Goal: Task Accomplishment & Management: Manage account settings

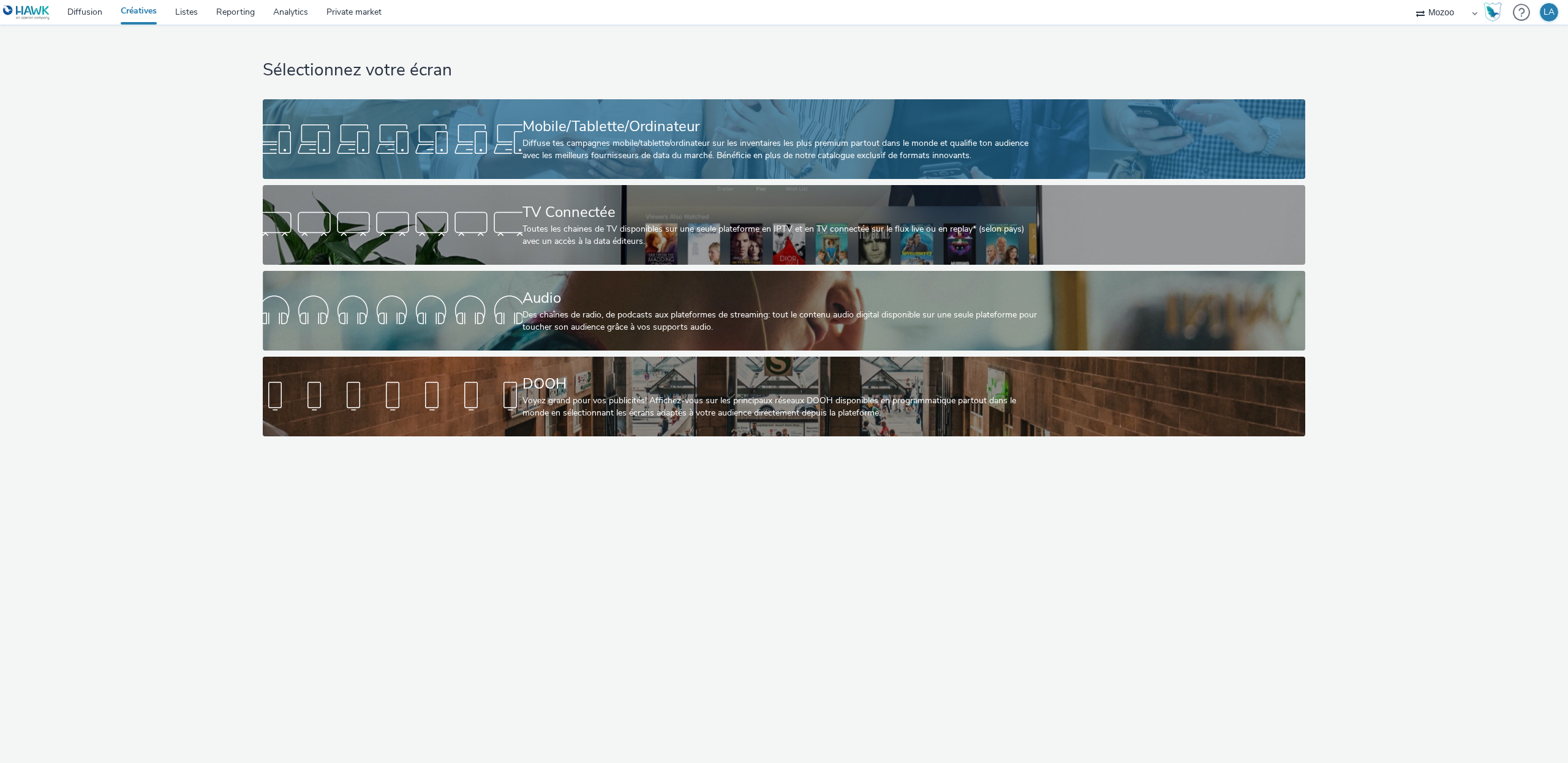
click at [590, 128] on div "Mobile/Tablette/Ordinateur" at bounding box center [782, 126] width 519 height 21
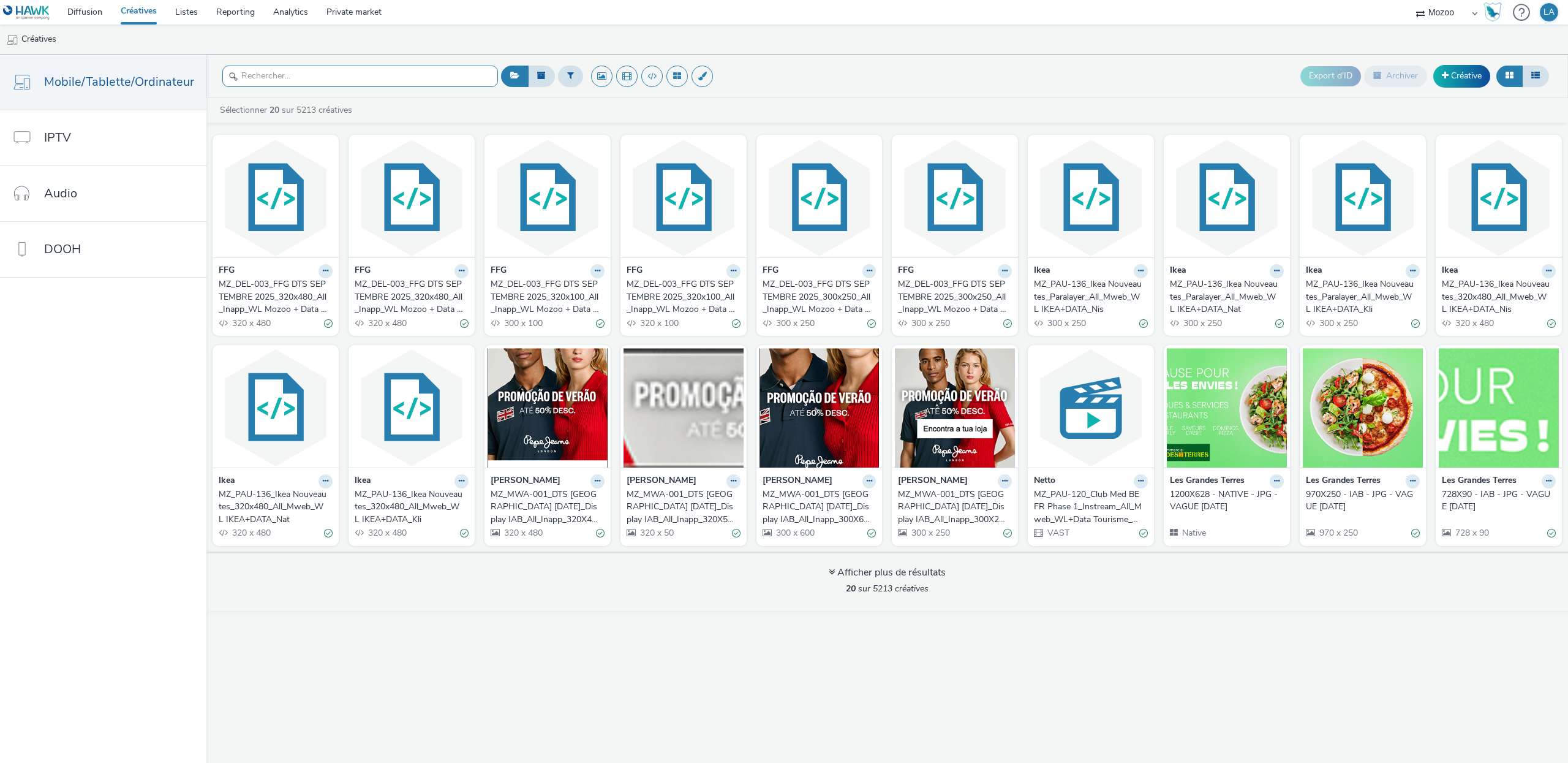
click at [406, 72] on input "text" at bounding box center [360, 76] width 276 height 21
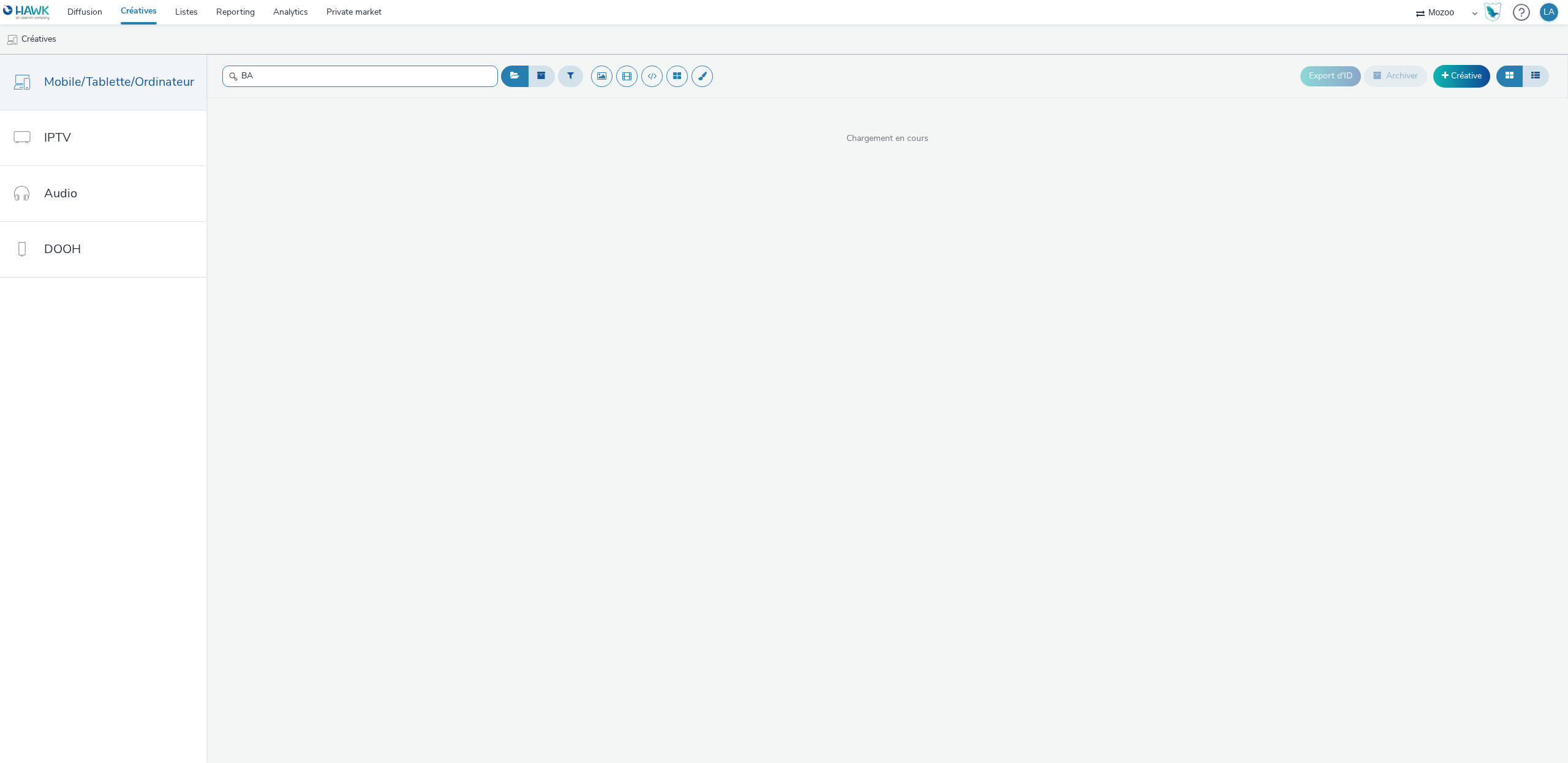
type input "BAT"
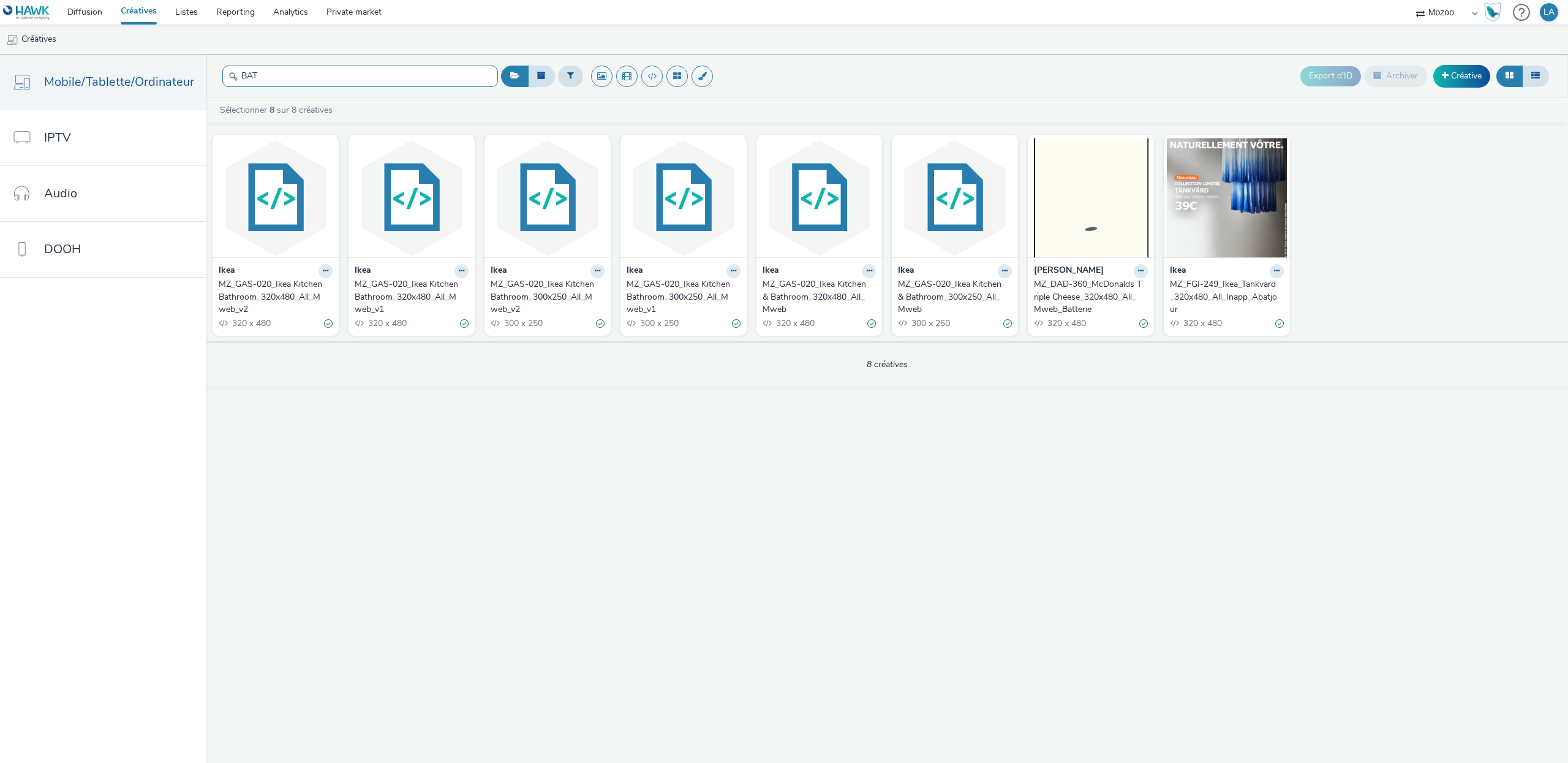
click at [297, 83] on input "BAT" at bounding box center [360, 76] width 276 height 21
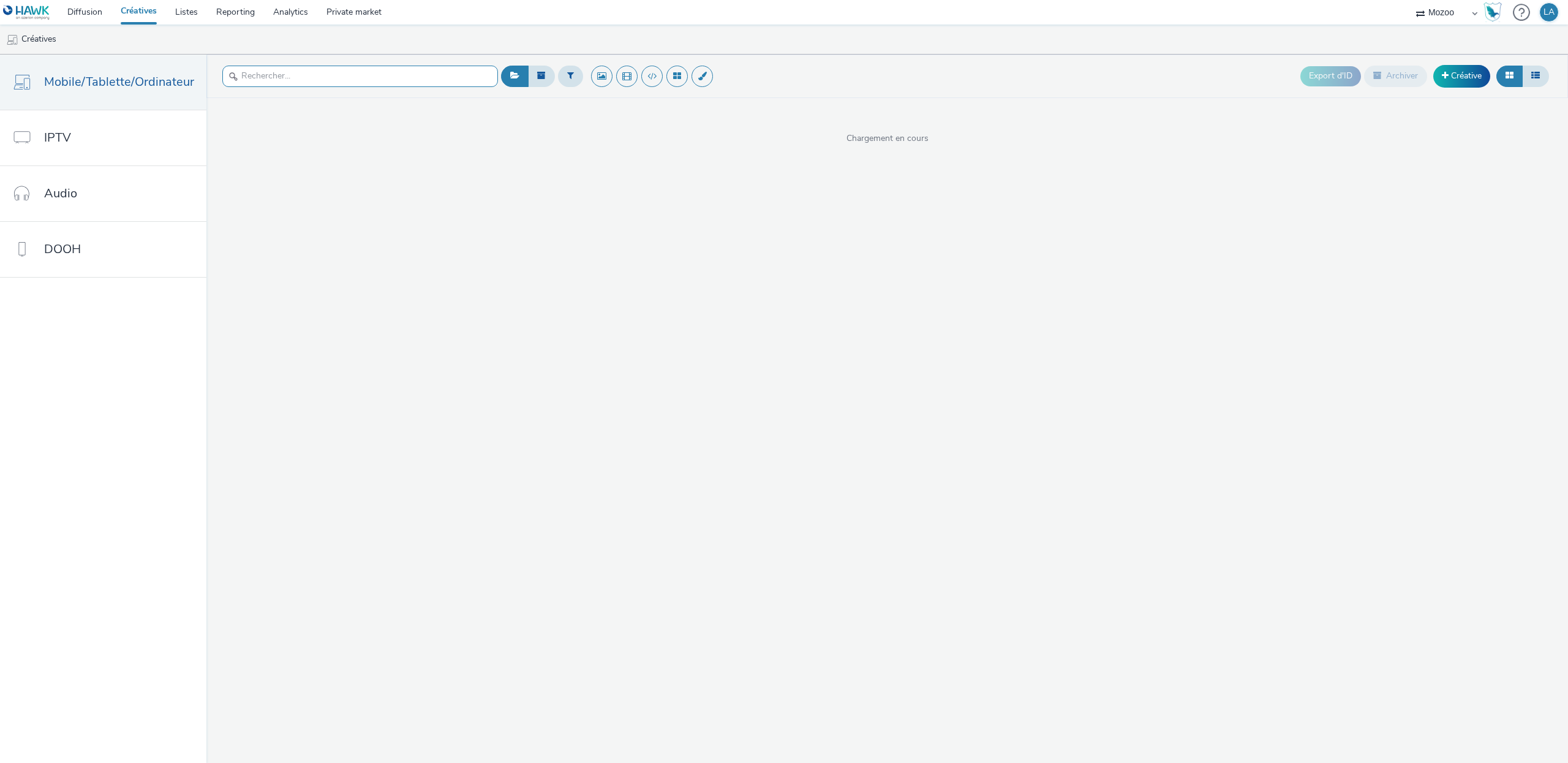
paste input "KFO-ADW2507221648_BAT-[DATE]"
type input "300x250"
click at [1540, 83] on button at bounding box center [1535, 76] width 27 height 21
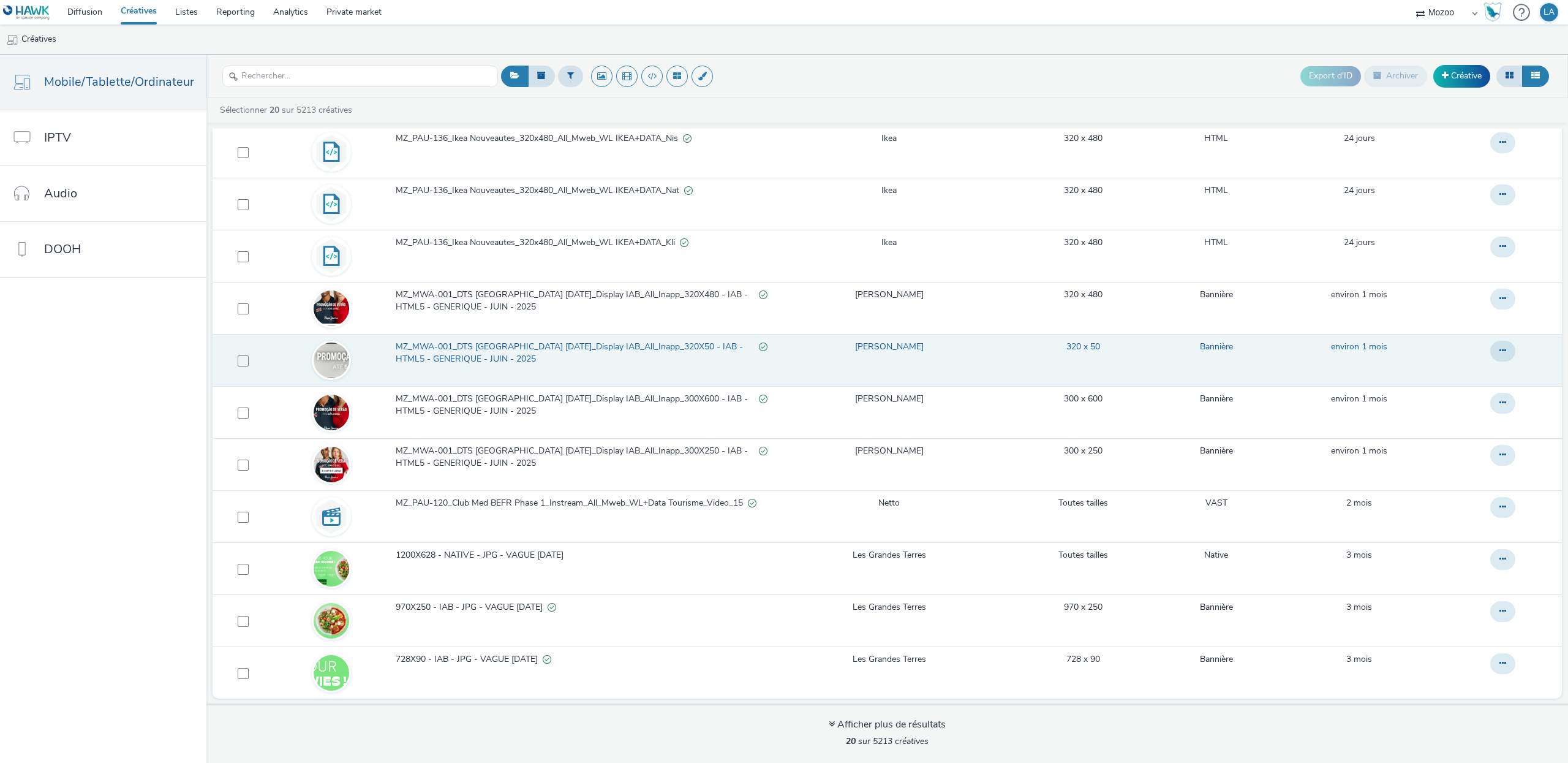
scroll to position [503, 0]
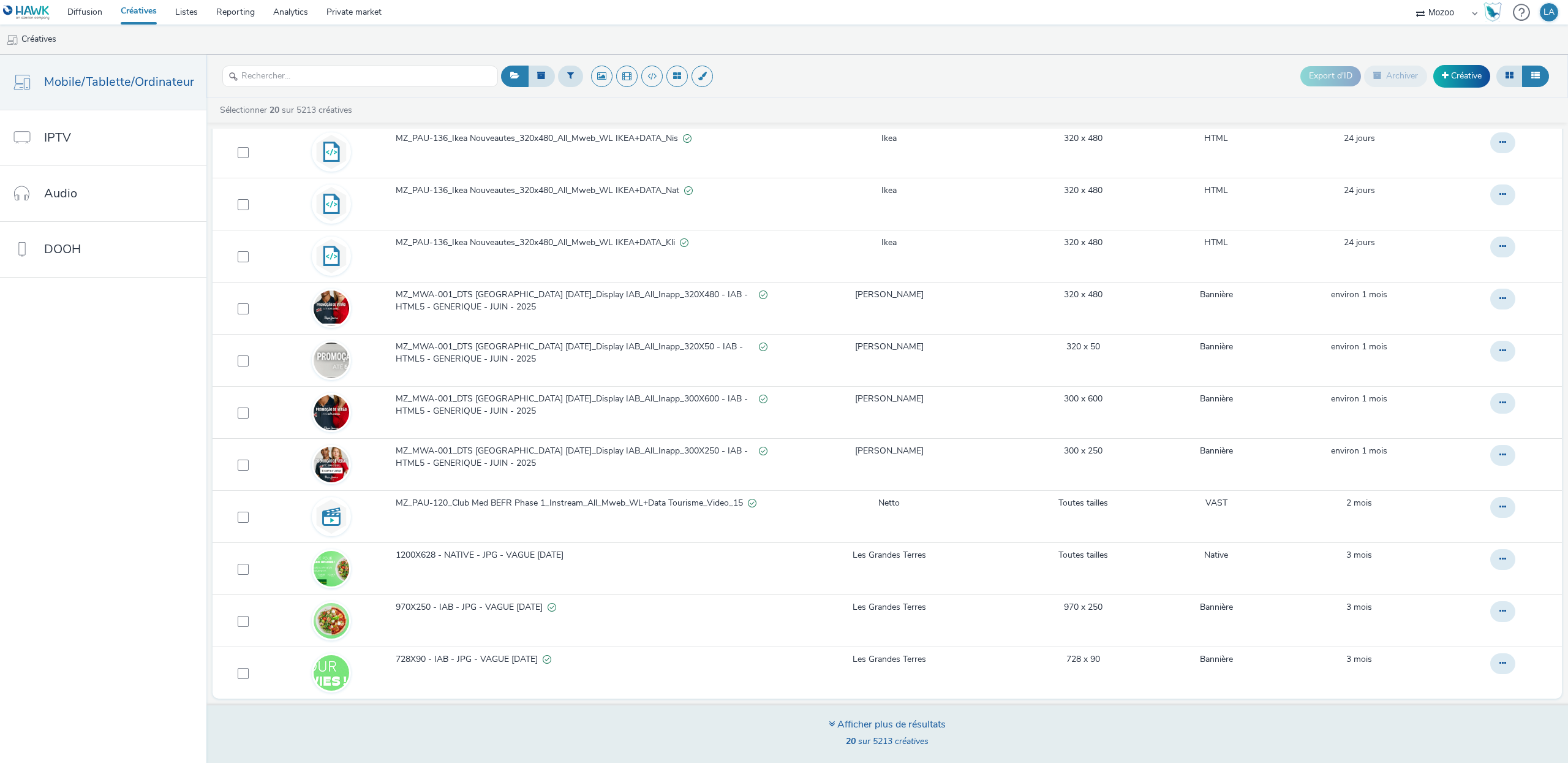
click at [891, 745] on span "20 sur 5213 créatives" at bounding box center [887, 742] width 83 height 12
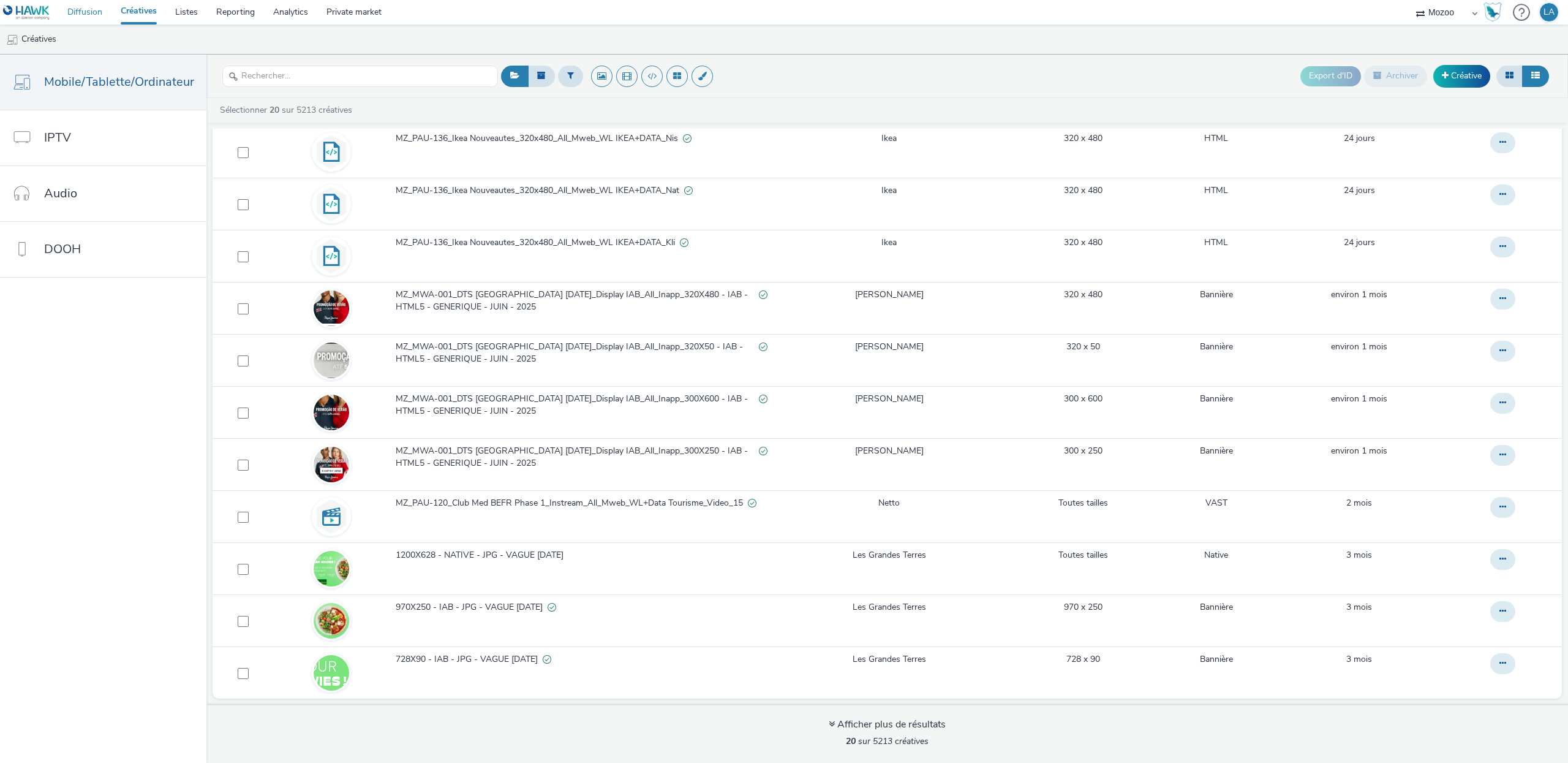
click at [95, 20] on link "Diffusion" at bounding box center [85, 12] width 53 height 24
click at [293, 73] on input "text" at bounding box center [360, 76] width 276 height 21
paste input "MZ_KFO-ADW2504241433_BAT-[DATE]_PRO - OA - NATIVE - CPC - WL - PCMOBTAB - U25+ …"
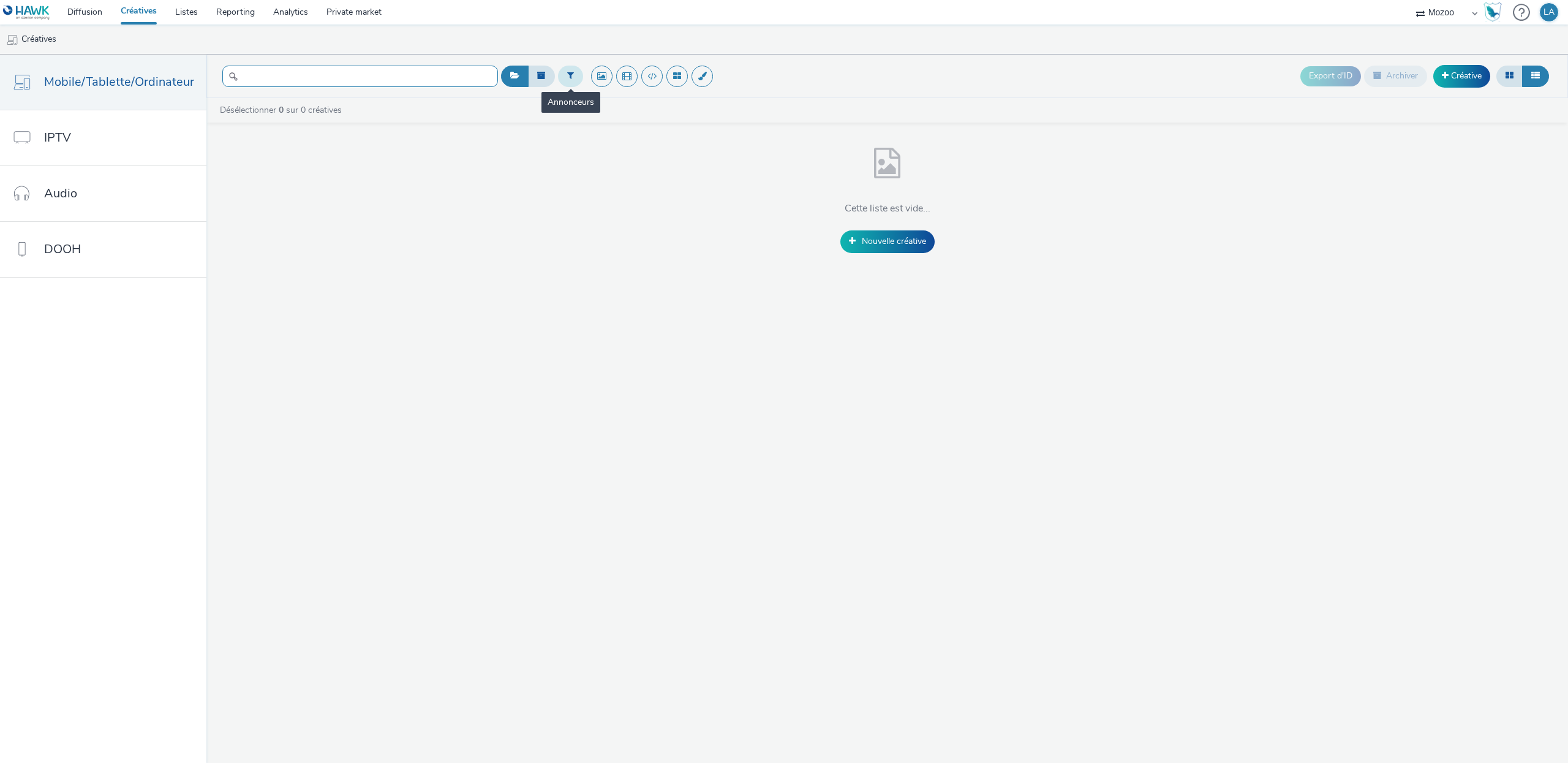
type input "MZ_KFO-ADW2504241433_BAT-[DATE]_PRO - OA - NATIVE - CPC - WL - PCMOBTAB - U25+ …"
click at [579, 70] on button at bounding box center [570, 76] width 25 height 21
click at [458, 77] on input "MZ_KFO-ADW2504241433_BAT-[DATE]_PRO - OA - NATIVE - CPC - WL - PCMOBTAB - U25+ …" at bounding box center [360, 76] width 276 height 21
click at [674, 81] on div "Sélectionner un annonceur..." at bounding box center [633, 81] width 98 height 27
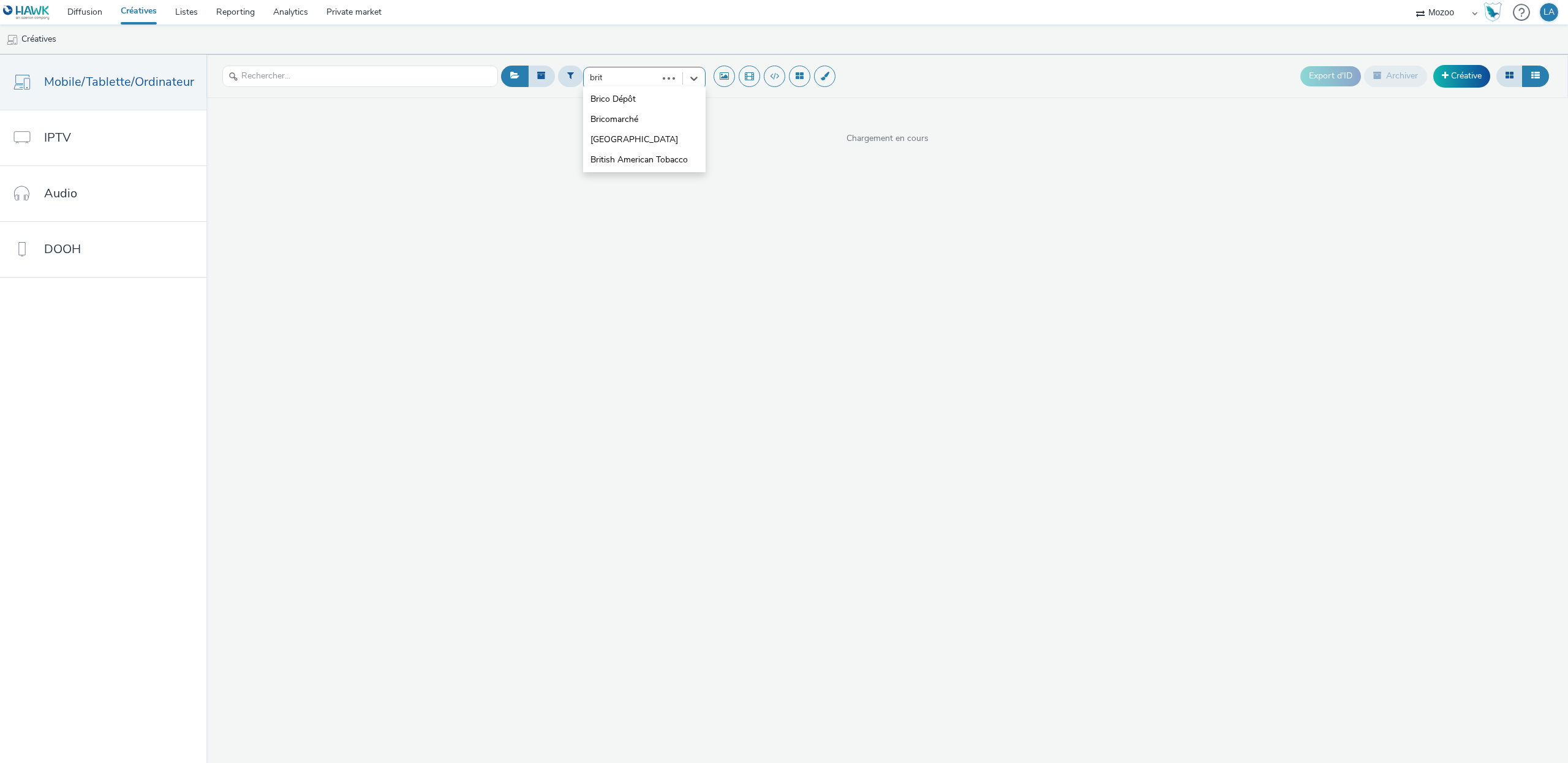
type input "[DEMOGRAPHIC_DATA]"
click at [677, 104] on span "British American Tobacco" at bounding box center [639, 99] width 98 height 13
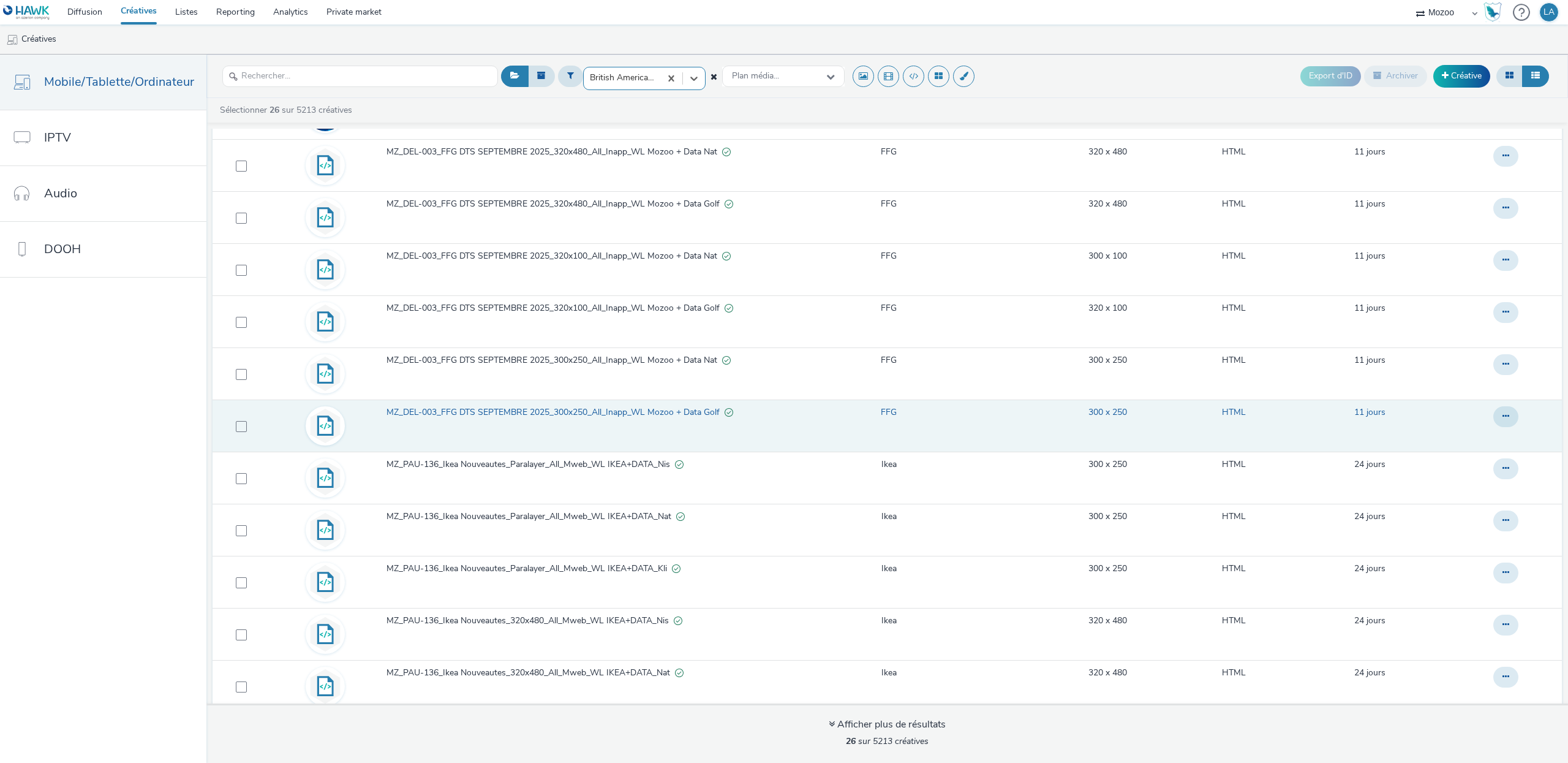
scroll to position [315, 0]
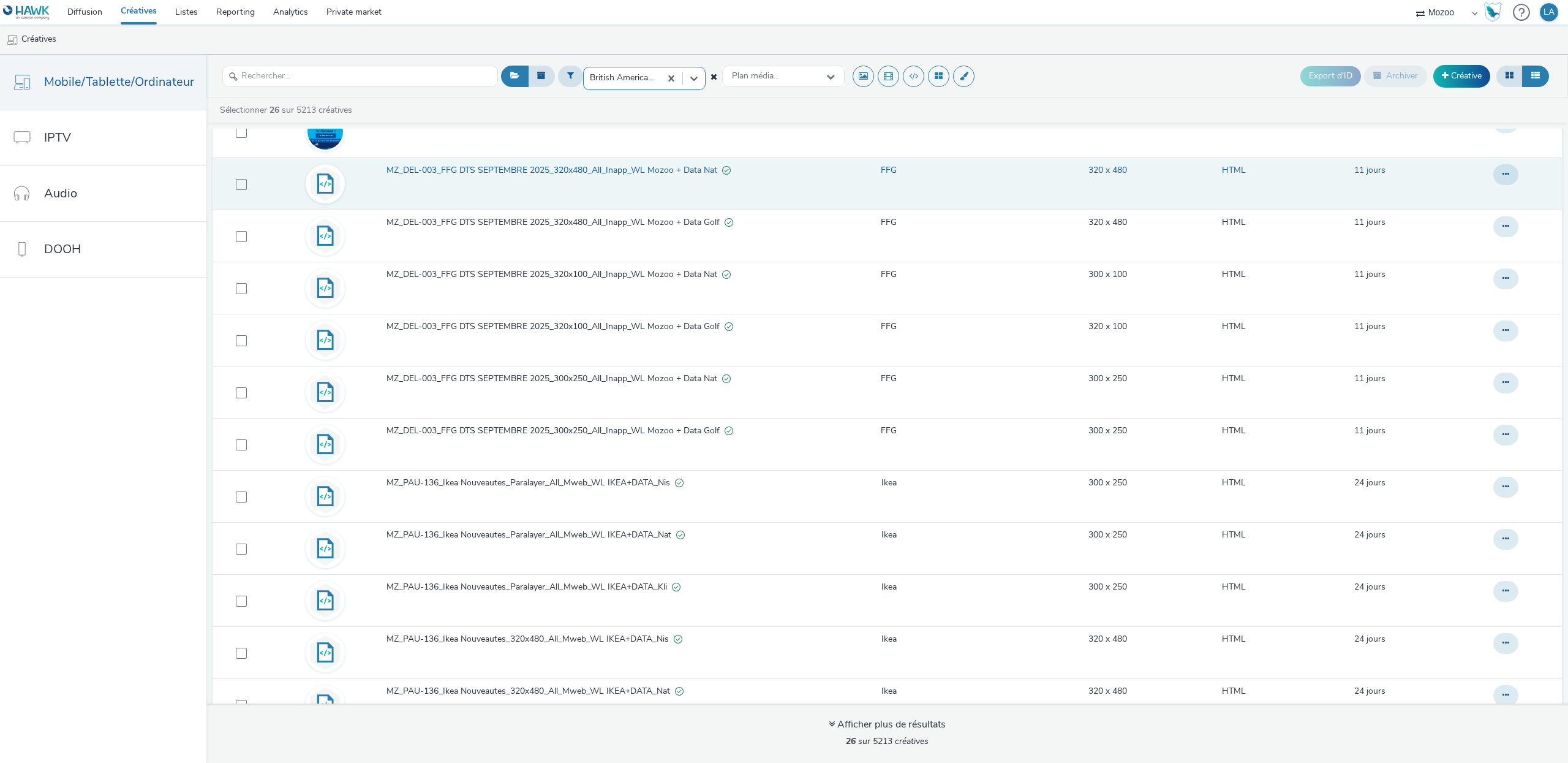
click at [514, 199] on td "MZ_DEL-003_FFG DTS SEPTEMBRE 2025_320x480_All_Inapp_WL Mozoo + Data Nat" at bounding box center [565, 183] width 360 height 52
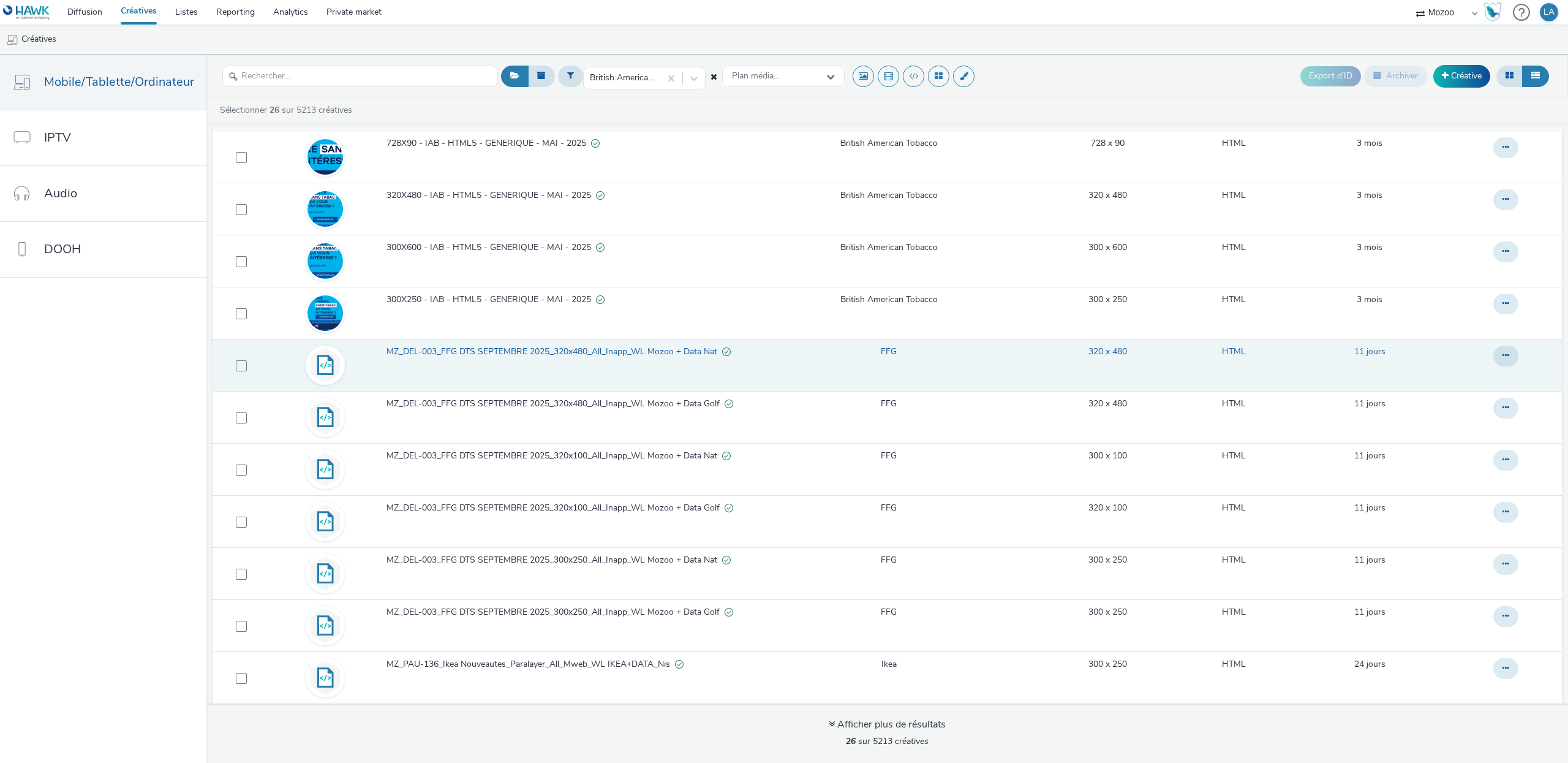
scroll to position [0, 0]
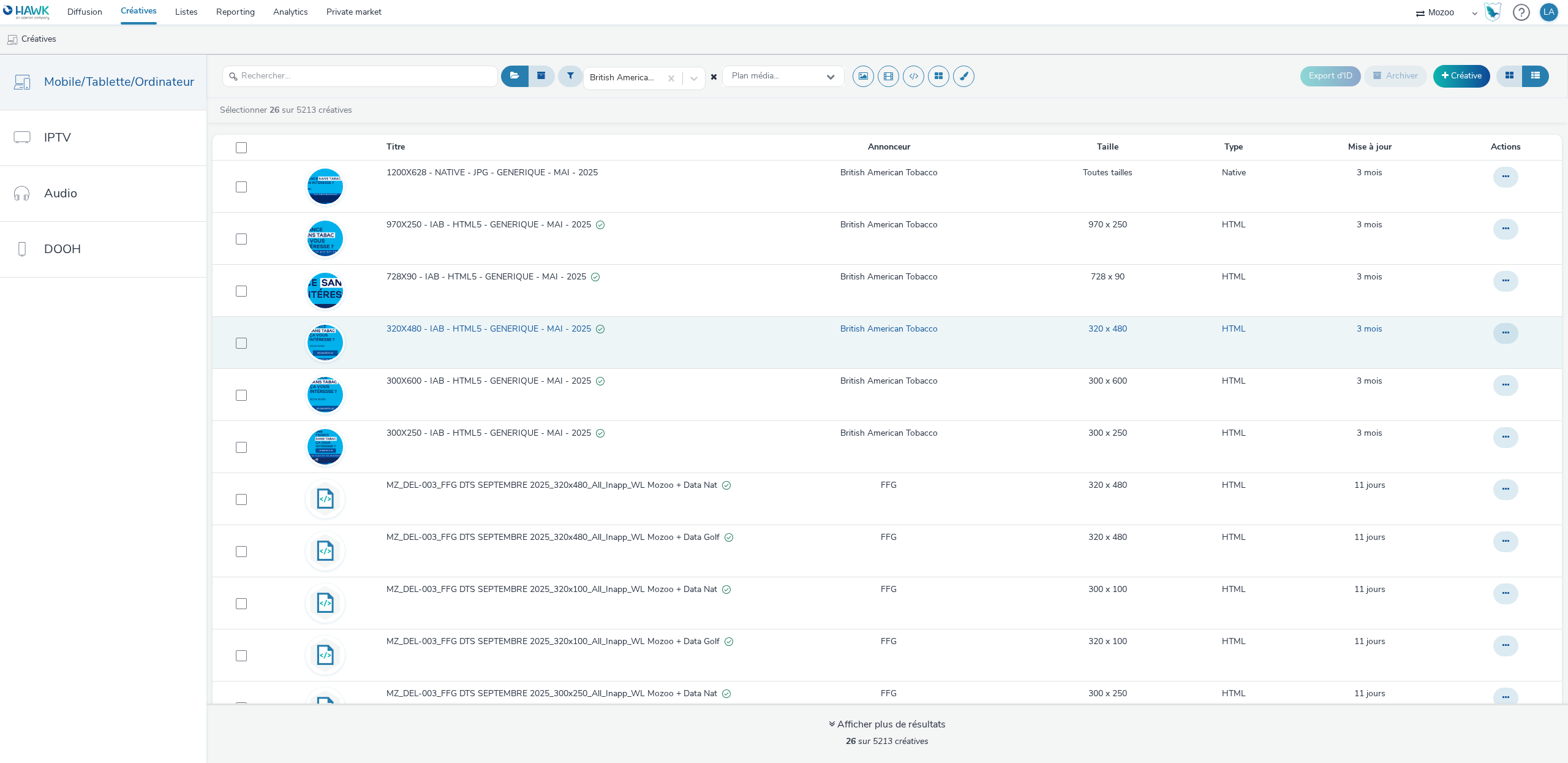
click at [444, 330] on span "320X480 - IAB - HTML5 - GENERIQUE - MAI - 2025" at bounding box center [491, 329] width 210 height 13
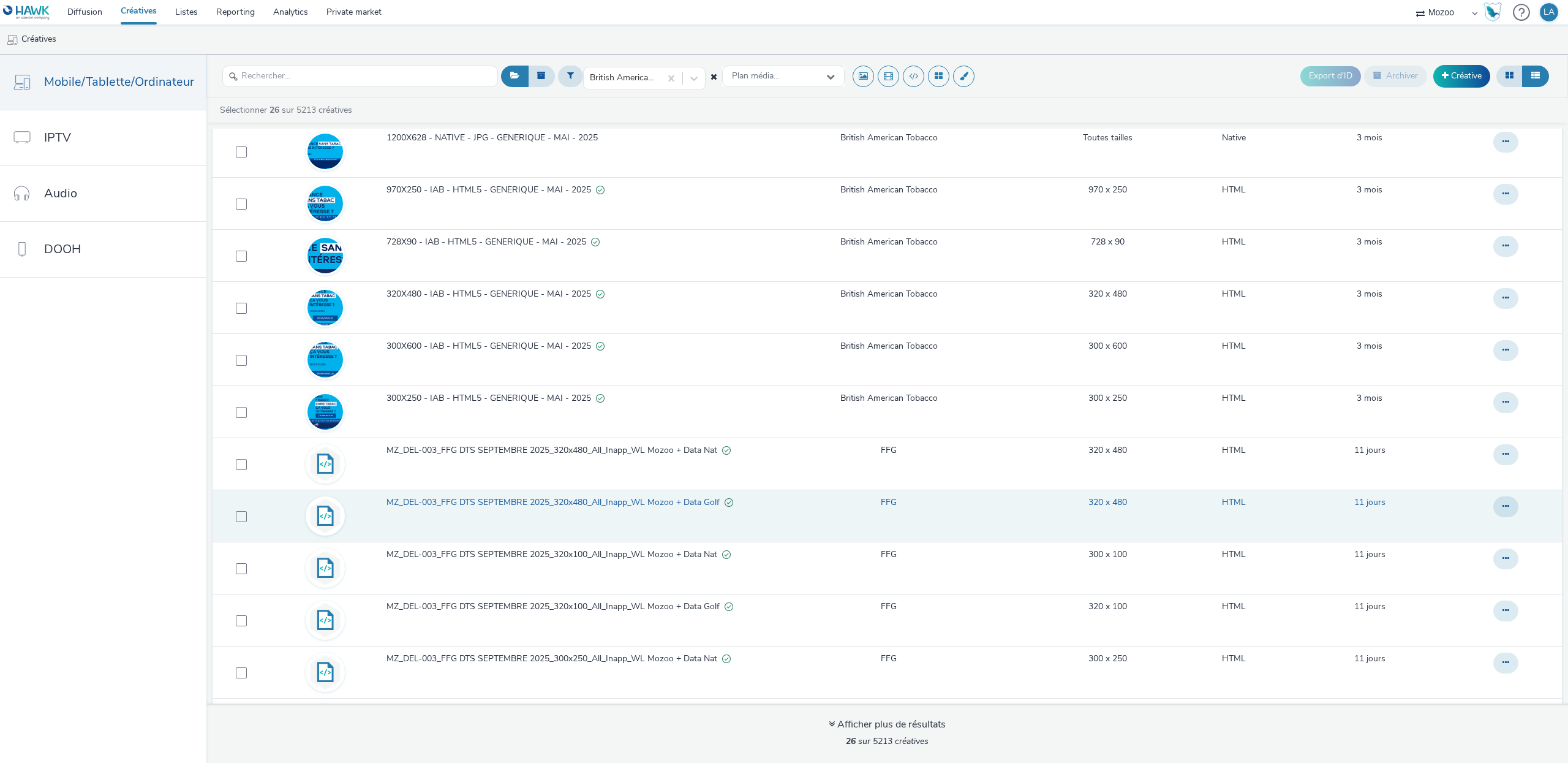
scroll to position [27, 0]
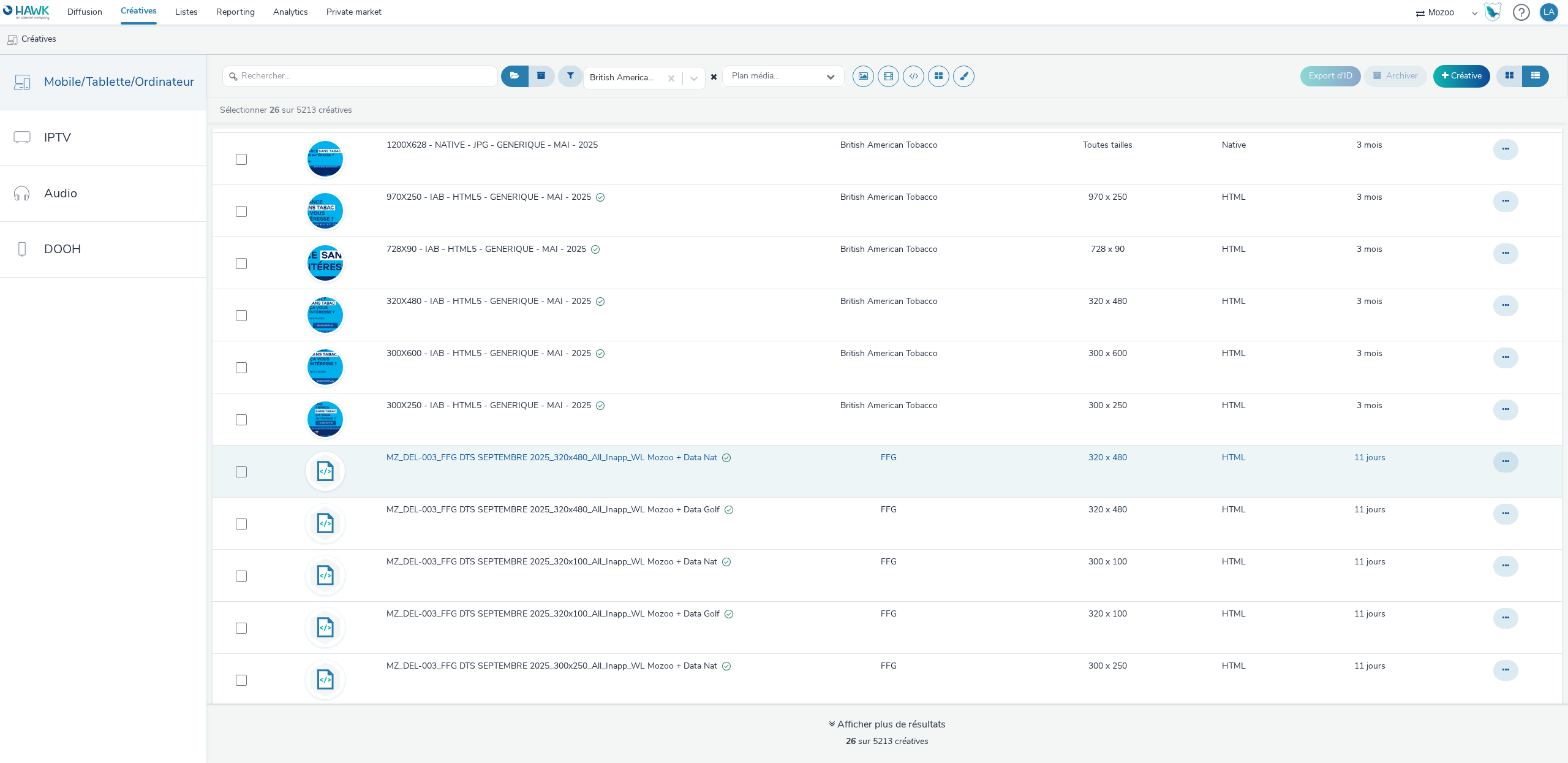
click at [482, 457] on span "MZ_DEL-003_FFG DTS SEPTEMBRE 2025_320x480_All_Inapp_WL Mozoo + Data Nat" at bounding box center [554, 458] width 335 height 13
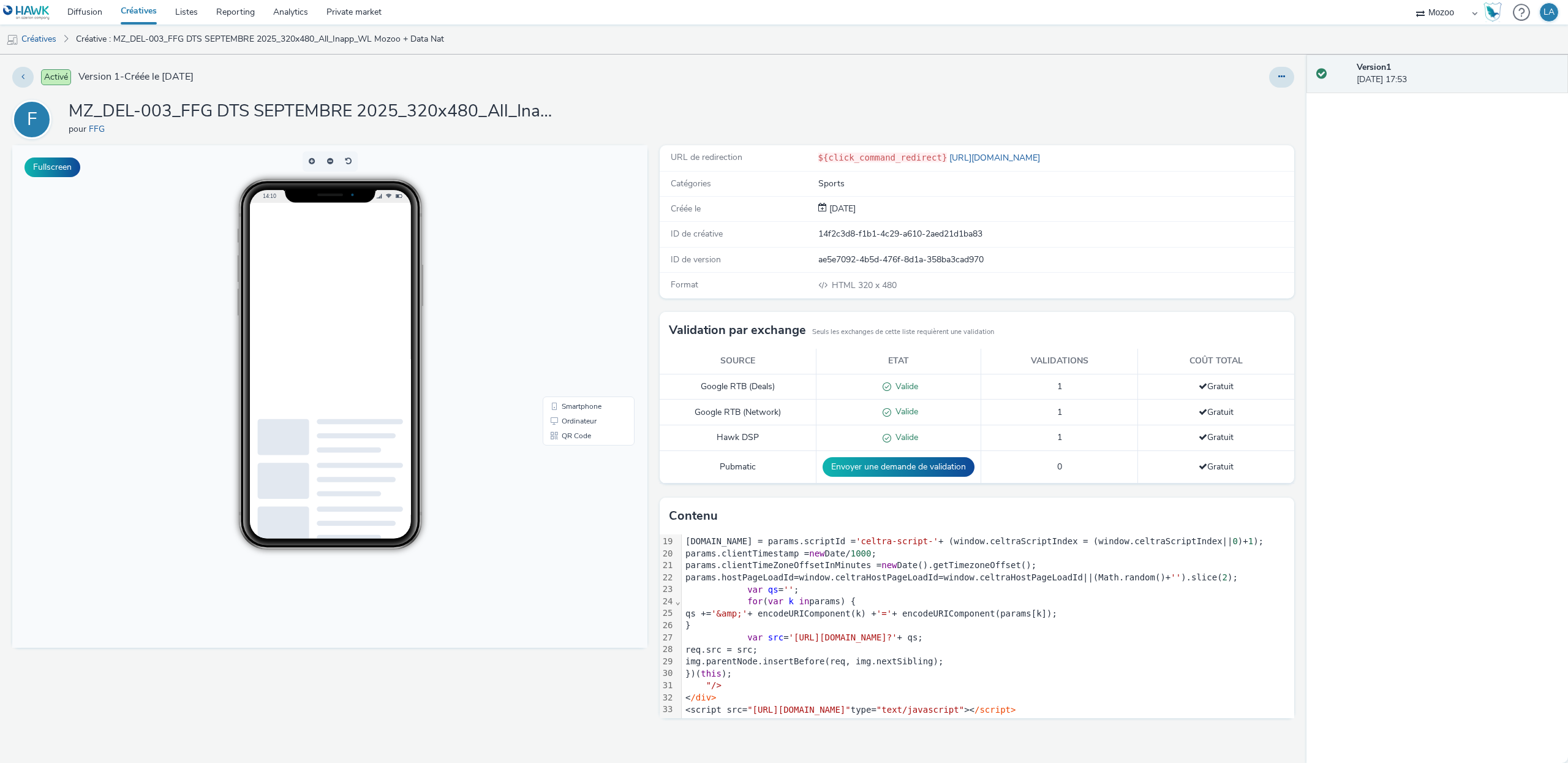
click at [1282, 63] on div "Activé Version 1 - Créée le [DATE] F MZ_DEL-003_FFG DTS SEPTEMBRE 2025_320x480_…" at bounding box center [653, 409] width 1306 height 708
click at [1282, 78] on icon at bounding box center [1281, 77] width 7 height 9
click at [1281, 106] on link "Modifier" at bounding box center [1248, 101] width 92 height 24
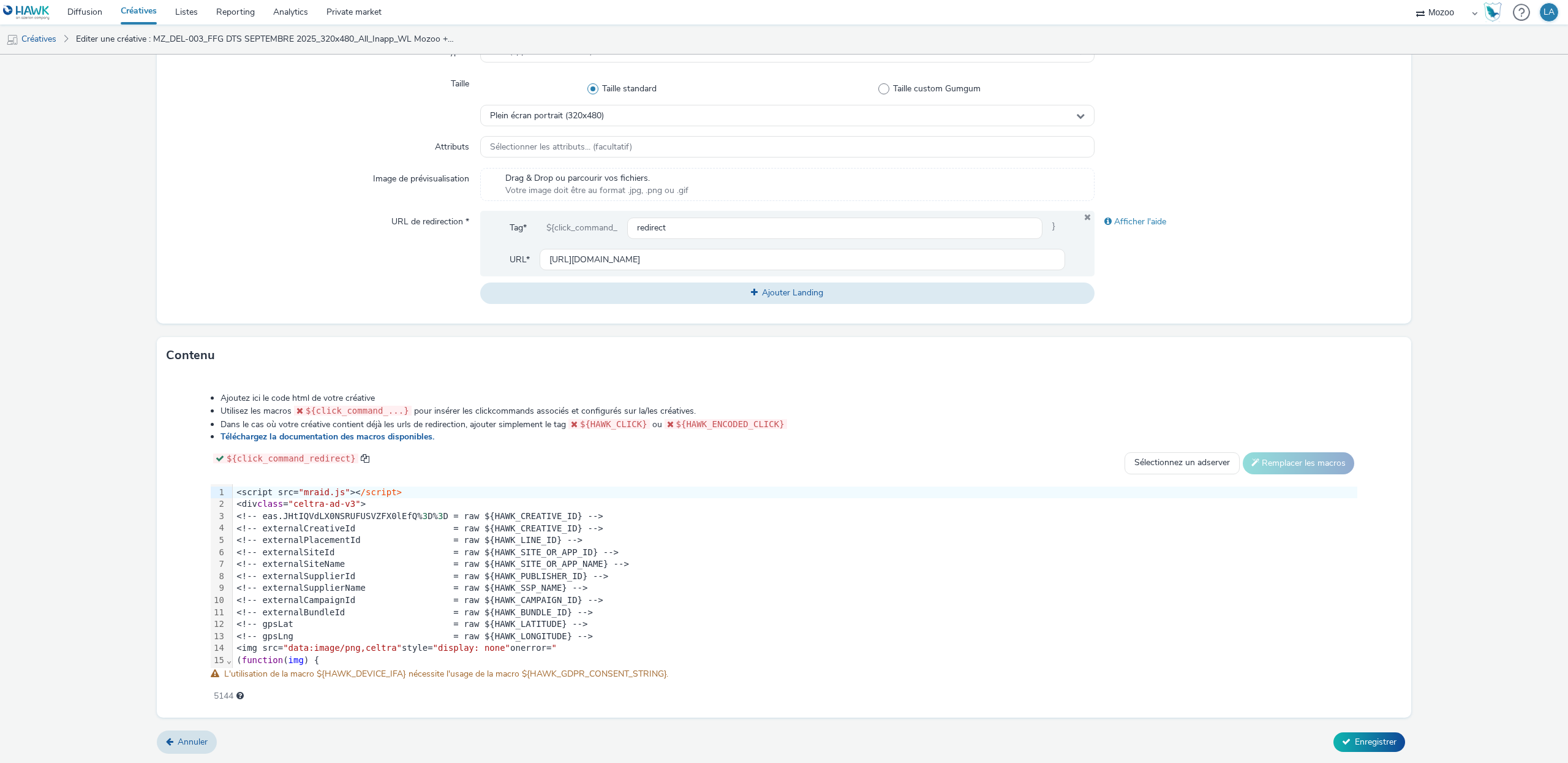
scroll to position [217, 0]
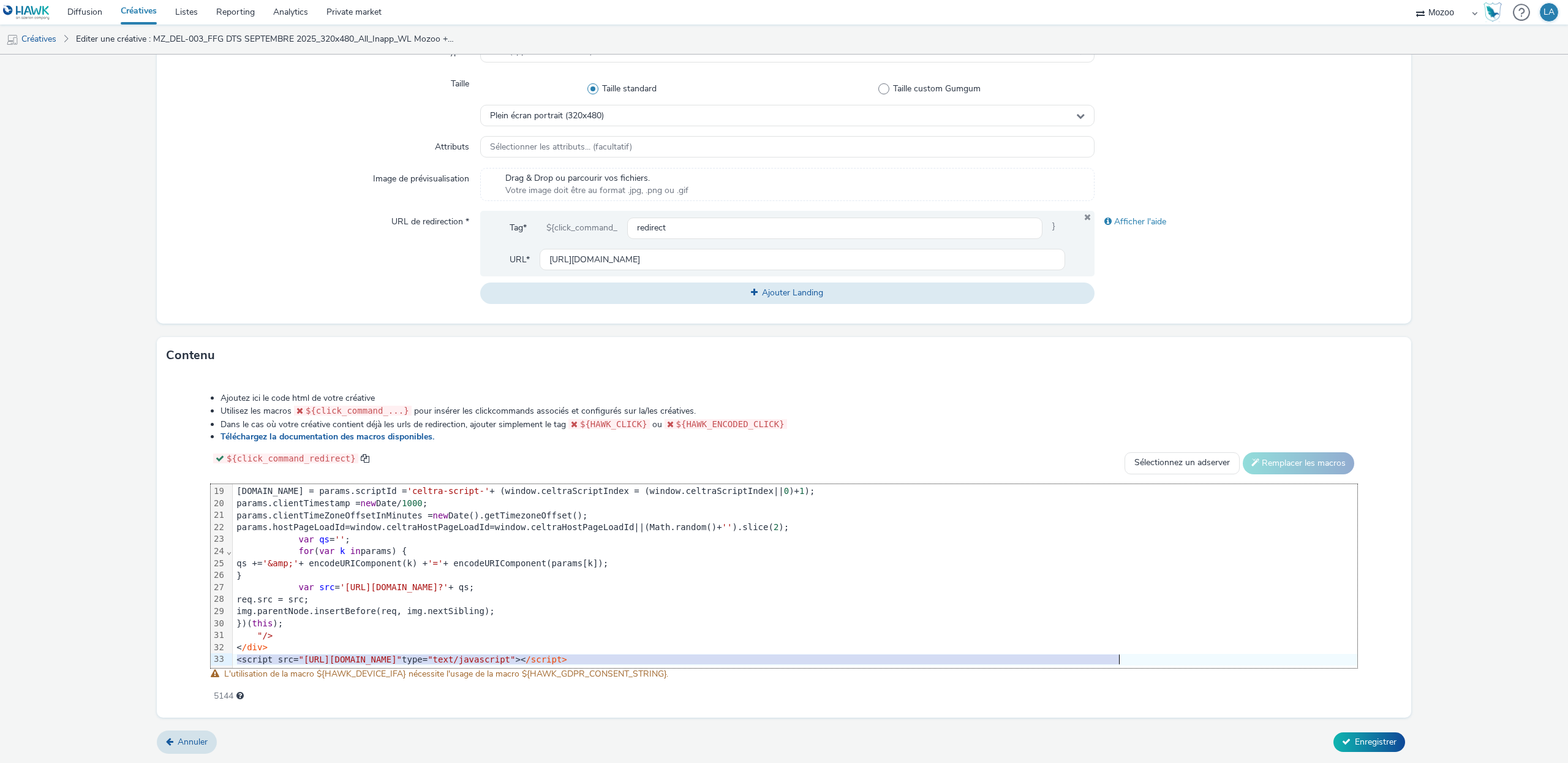
drag, startPoint x: 234, startPoint y: 662, endPoint x: 1149, endPoint y: 654, distance: 915.0
drag, startPoint x: 1259, startPoint y: 662, endPoint x: 115, endPoint y: 661, distance: 1144.0
click at [115, 661] on form "Editer une créative Général Annonceur * FFG Nom * MZ_DEL-003_FFG DTS SEPTEMBRE …" at bounding box center [784, 254] width 1568 height 1018
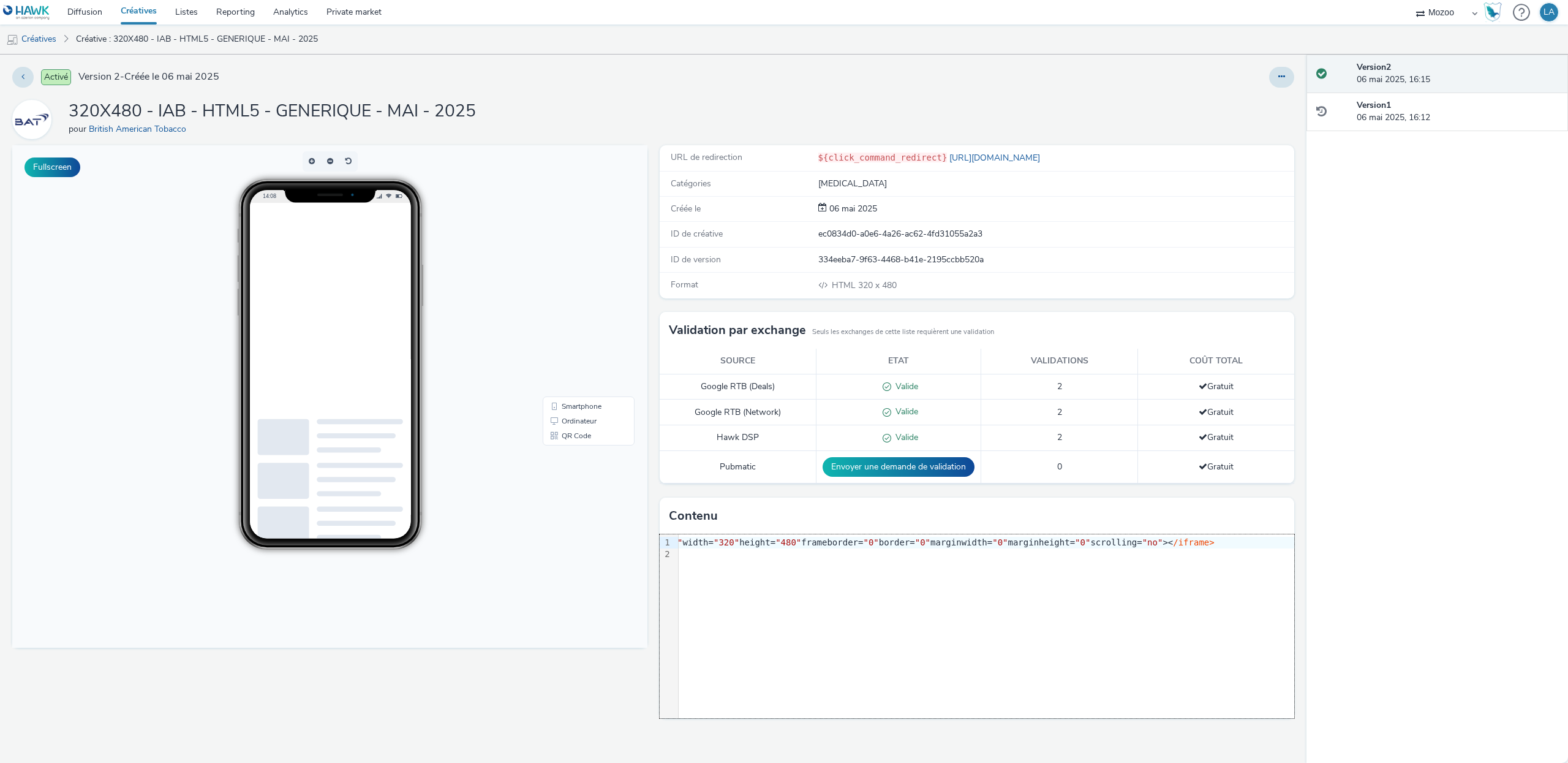
scroll to position [0, 3927]
drag, startPoint x: 1105, startPoint y: 545, endPoint x: 1565, endPoint y: 500, distance: 462.2
click at [1565, 500] on div "Activé Version 2 - Créée le 06 mai 2025 320X480 - IAB - HTML5 - GENERIQUE - MAI…" at bounding box center [784, 409] width 1568 height 708
click at [1277, 67] on div at bounding box center [1282, 77] width 25 height 21
click at [1277, 77] on button at bounding box center [1282, 77] width 25 height 21
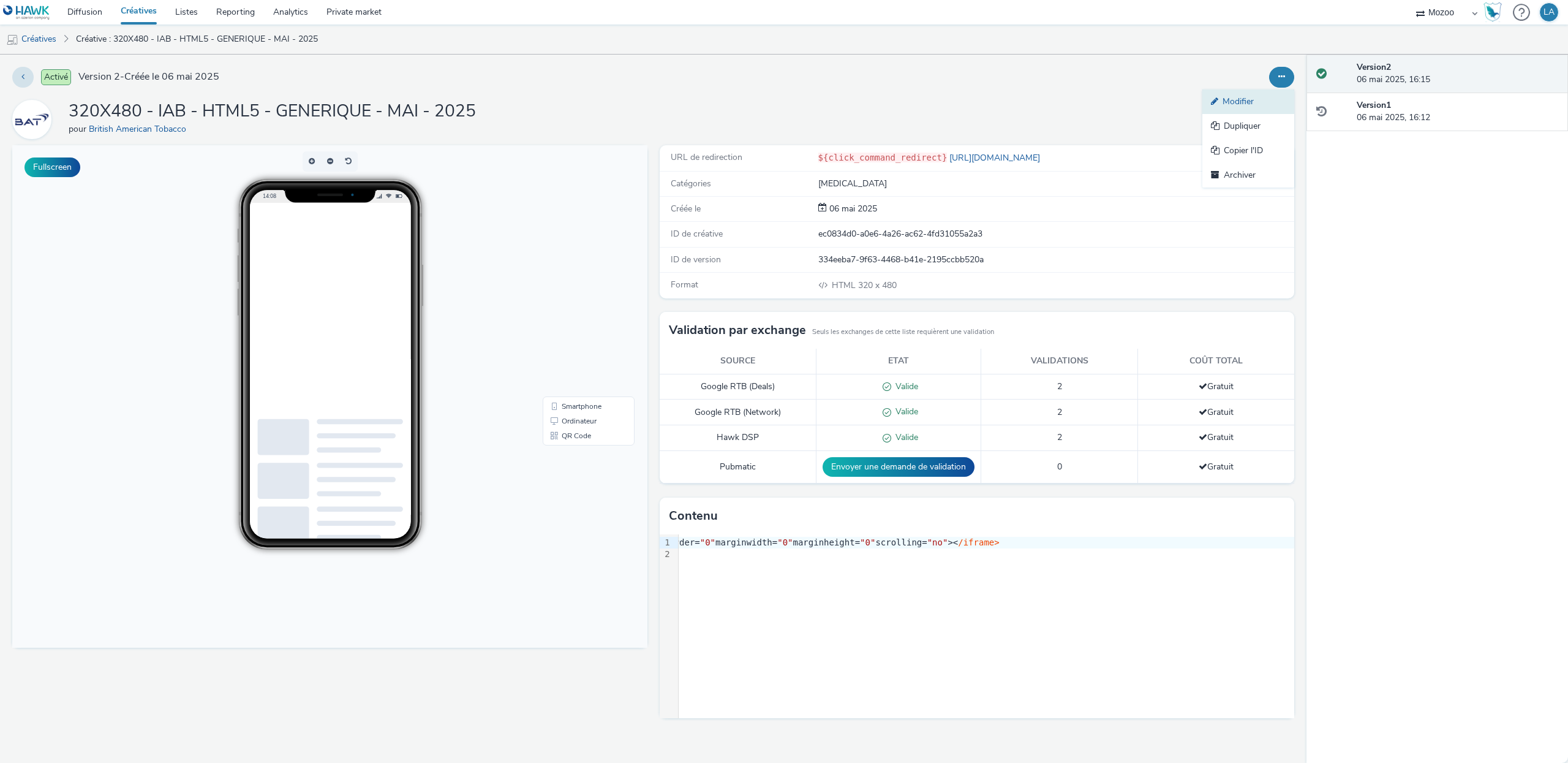
click at [1263, 101] on link "Modifier" at bounding box center [1248, 101] width 92 height 24
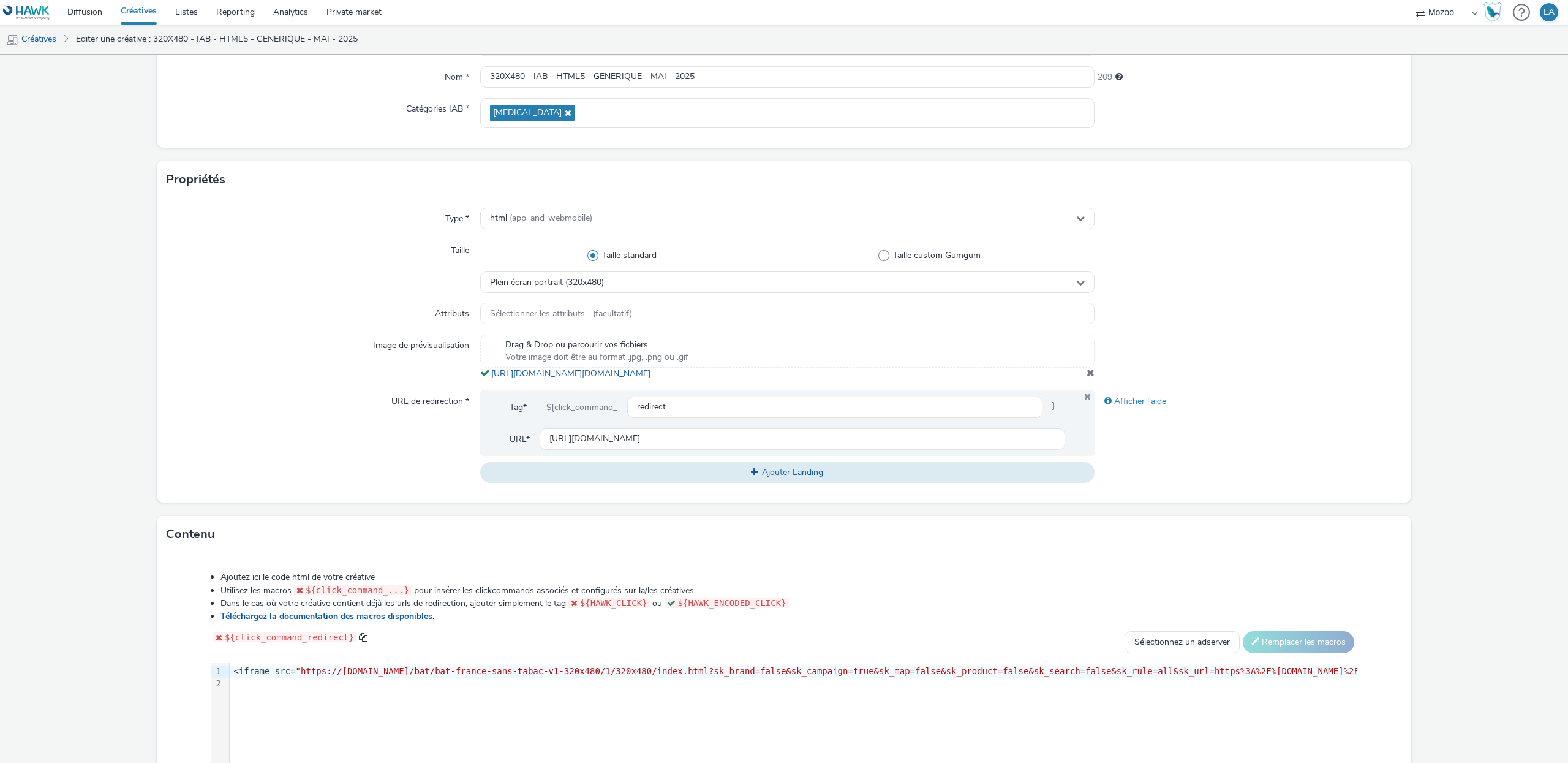
scroll to position [322, 0]
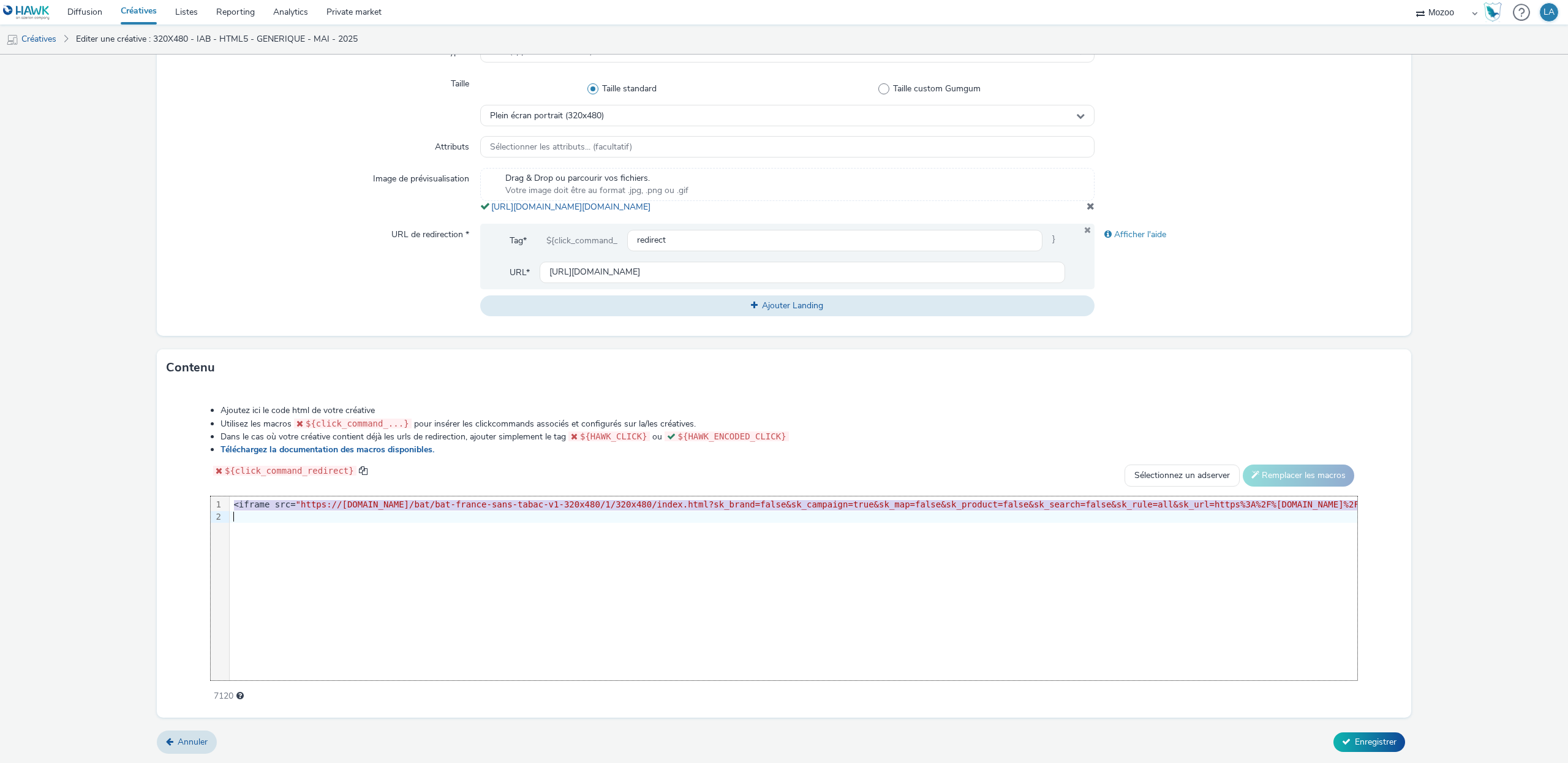
drag, startPoint x: 234, startPoint y: 506, endPoint x: 957, endPoint y: 515, distance: 723.1
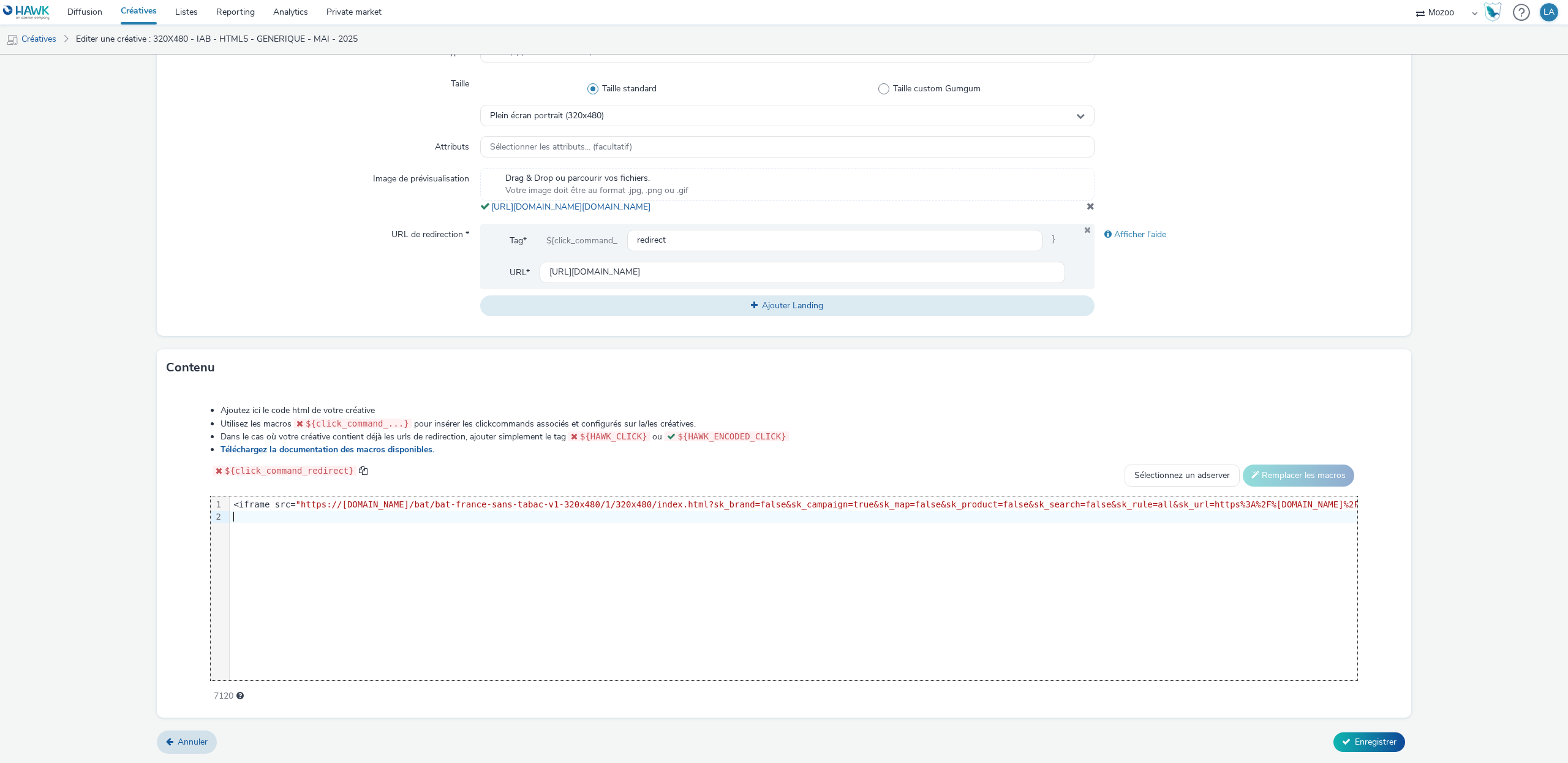
click at [736, 543] on div "9 1 2 › <iframe src= "https://[DOMAIN_NAME]/bat/bat-france-sans-tabac-v1-320x48…" at bounding box center [784, 588] width 1147 height 184
drag, startPoint x: 522, startPoint y: 506, endPoint x: 1, endPoint y: 582, distance: 526.5
